Goal: Information Seeking & Learning: Learn about a topic

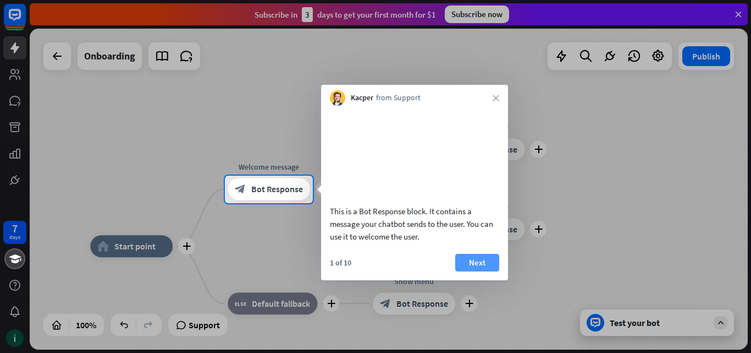
click at [489, 271] on button "Next" at bounding box center [477, 263] width 44 height 18
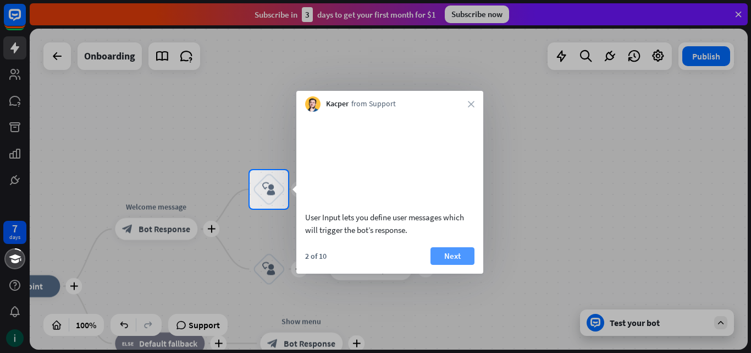
click at [461, 265] on button "Next" at bounding box center [453, 256] width 44 height 18
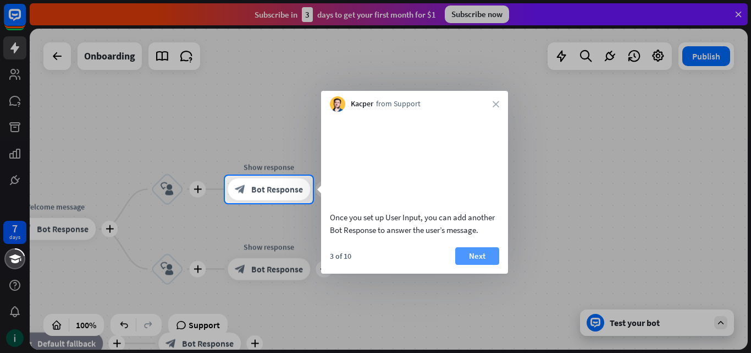
click at [474, 265] on button "Next" at bounding box center [477, 256] width 44 height 18
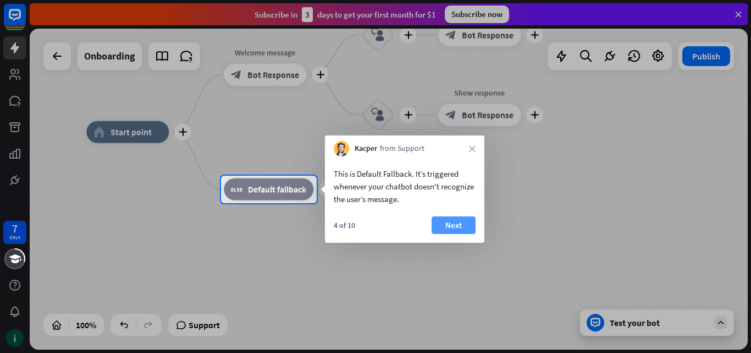
click at [455, 219] on button "Next" at bounding box center [454, 225] width 44 height 18
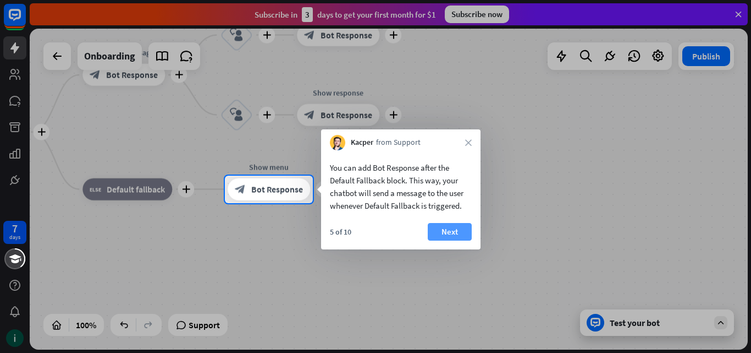
click at [459, 233] on button "Next" at bounding box center [450, 232] width 44 height 18
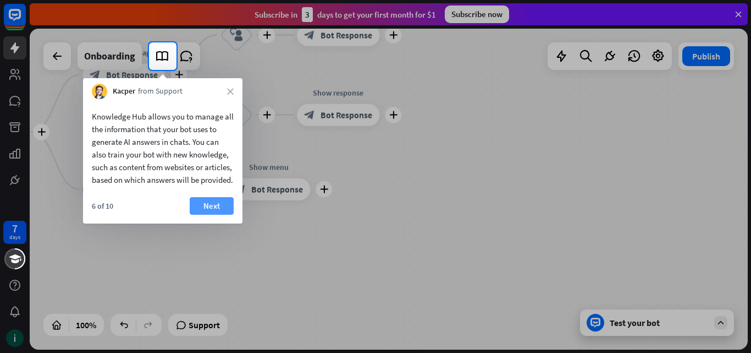
click at [225, 214] on button "Next" at bounding box center [212, 206] width 44 height 18
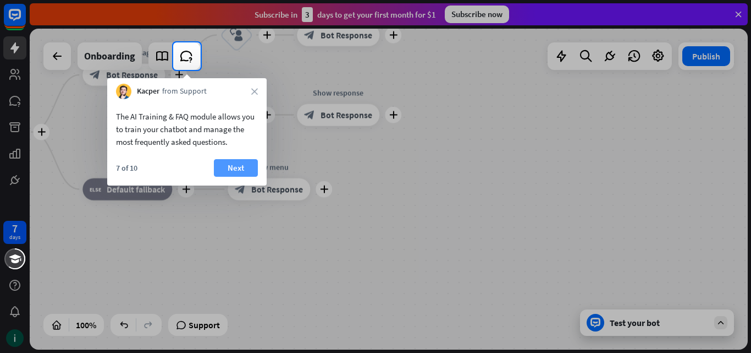
click at [232, 167] on button "Next" at bounding box center [236, 168] width 44 height 18
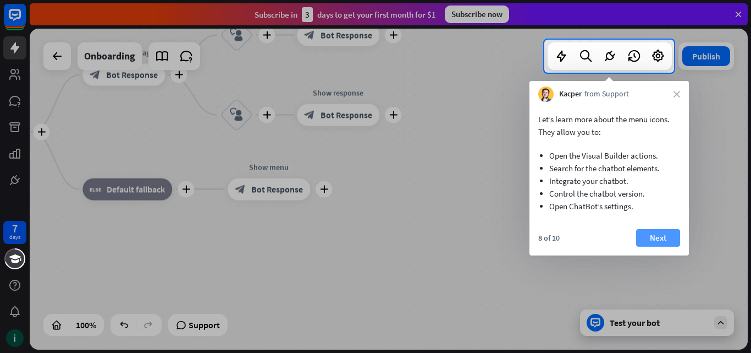
click at [651, 240] on button "Next" at bounding box center [658, 238] width 44 height 18
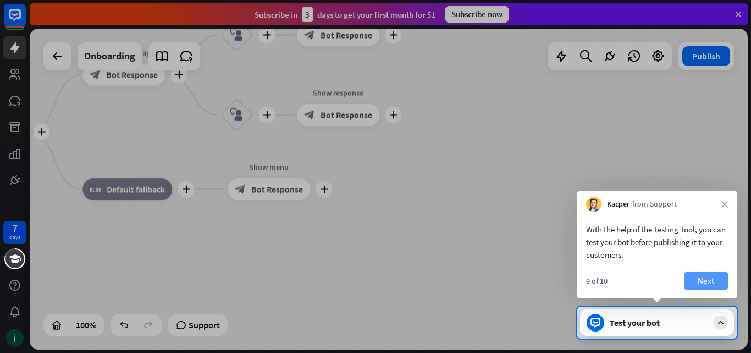
click at [712, 277] on button "Next" at bounding box center [706, 281] width 44 height 18
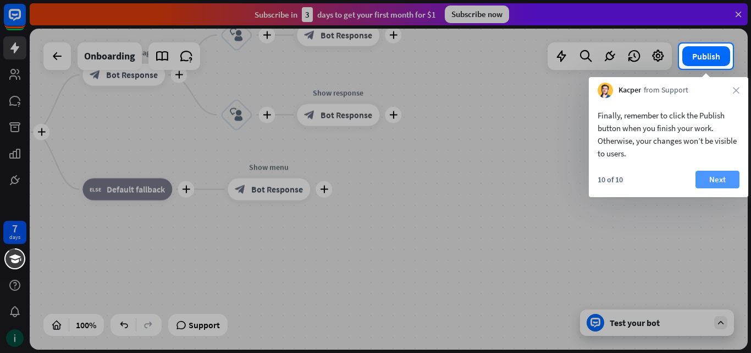
click at [719, 178] on button "Next" at bounding box center [718, 179] width 44 height 18
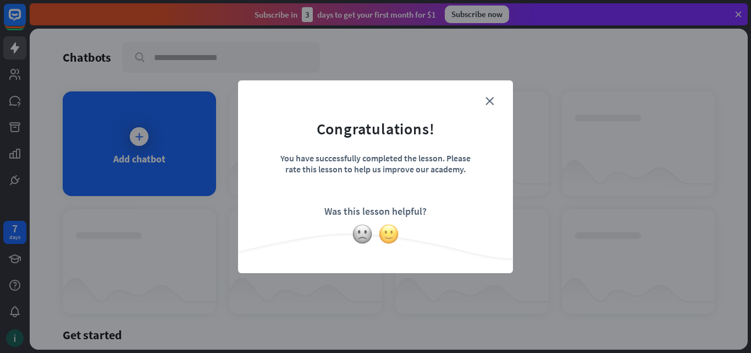
click at [390, 233] on img at bounding box center [388, 233] width 21 height 21
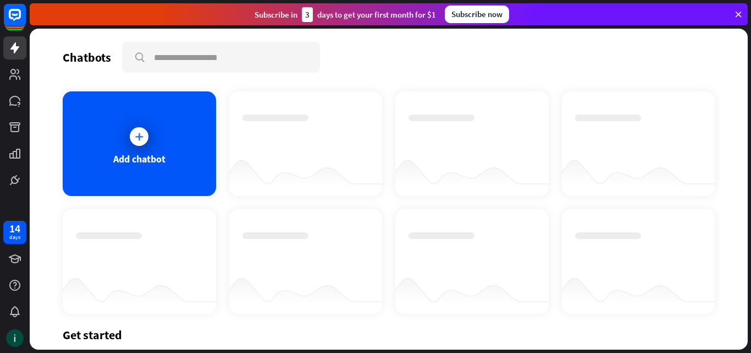
click at [106, 338] on div "Get started" at bounding box center [389, 334] width 652 height 15
click at [134, 140] on icon at bounding box center [139, 136] width 11 height 11
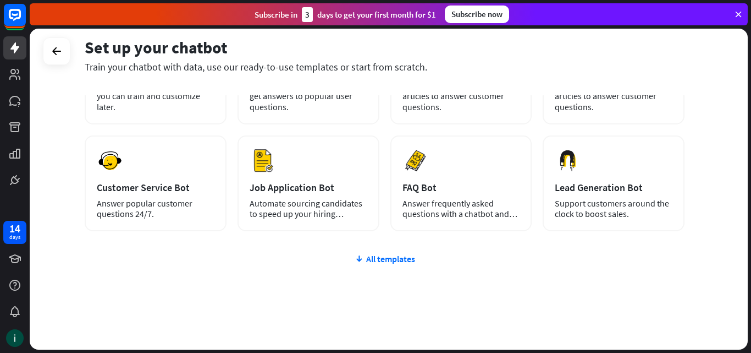
scroll to position [119, 0]
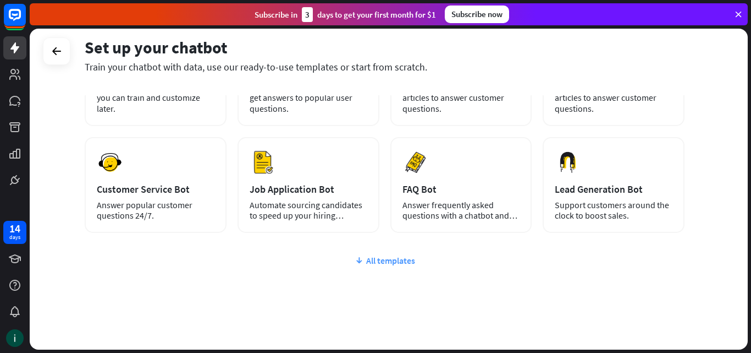
click at [371, 261] on div "All templates" at bounding box center [385, 260] width 600 height 11
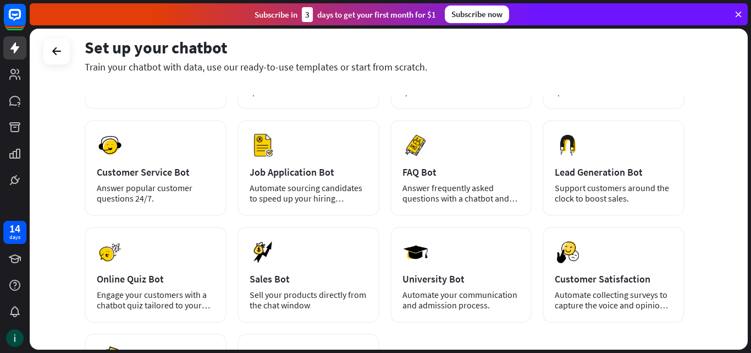
scroll to position [7, 0]
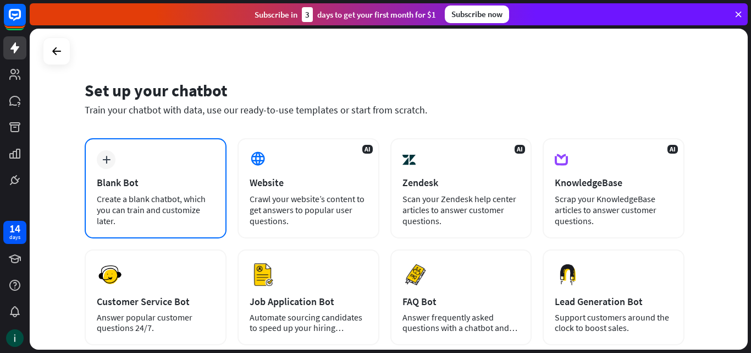
click at [172, 182] on div "Blank Bot" at bounding box center [156, 182] width 118 height 13
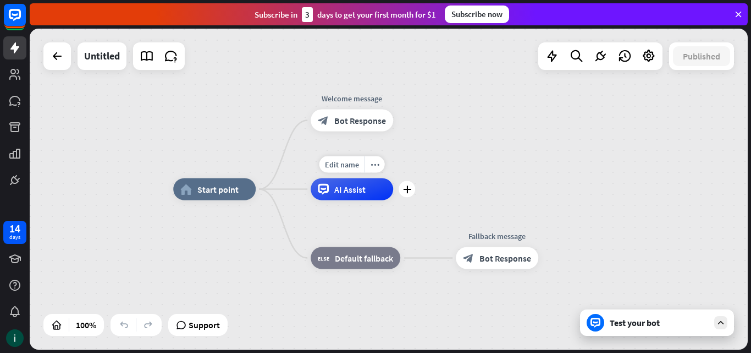
click at [393, 197] on div "Edit name more_horiz plus AI Assist" at bounding box center [352, 189] width 82 height 22
click at [173, 104] on div "home_2 Start point Welcome message block_bot_response Bot Response AI Assist bl…" at bounding box center [389, 189] width 718 height 321
click at [632, 318] on div "Test your bot" at bounding box center [659, 322] width 99 height 11
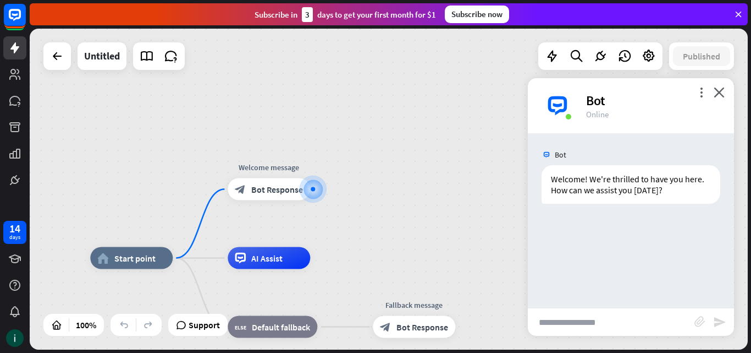
click at [571, 323] on input "text" at bounding box center [611, 321] width 167 height 27
type input "**********"
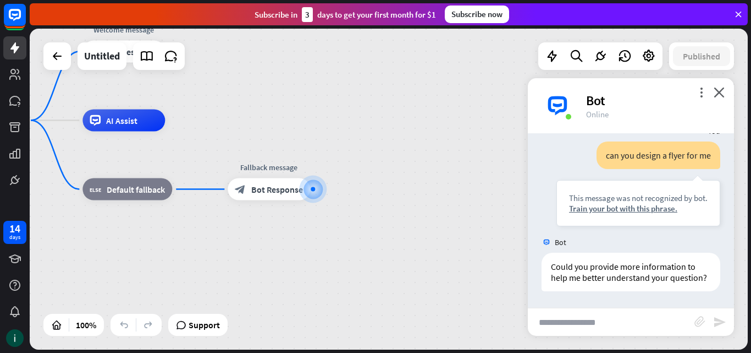
scroll to position [100, 0]
click at [719, 92] on icon "close" at bounding box center [719, 92] width 11 height 10
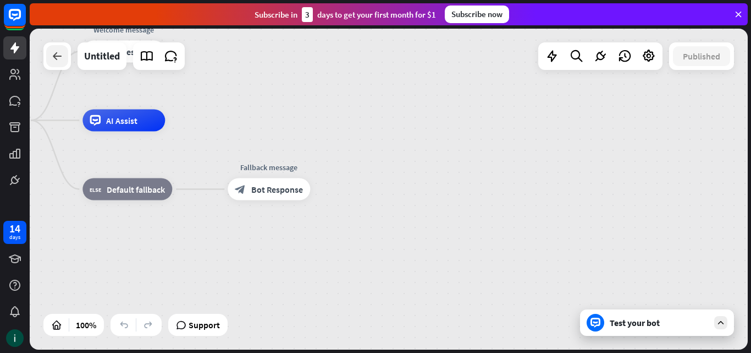
click at [49, 55] on div at bounding box center [57, 56] width 22 height 22
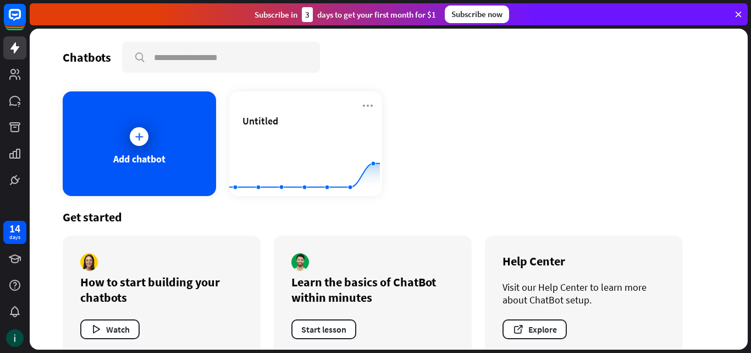
scroll to position [20, 0]
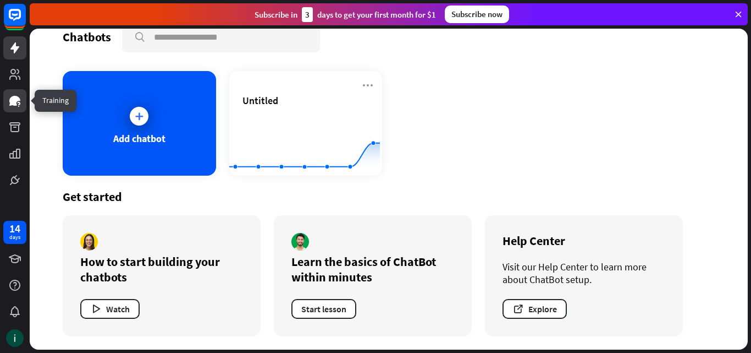
click at [10, 97] on icon at bounding box center [14, 100] width 13 height 13
